Goal: Task Accomplishment & Management: Manage account settings

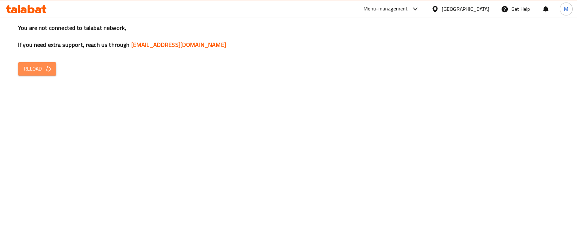
click at [42, 75] on button "Reload" at bounding box center [37, 68] width 38 height 13
click at [40, 73] on span "Reload" at bounding box center [37, 69] width 27 height 9
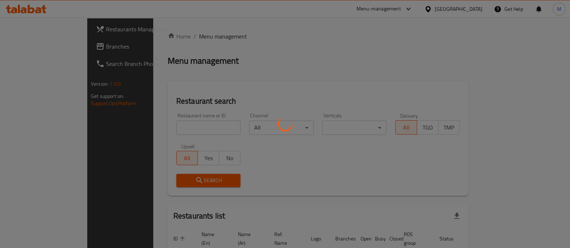
click at [169, 125] on div at bounding box center [285, 124] width 570 height 248
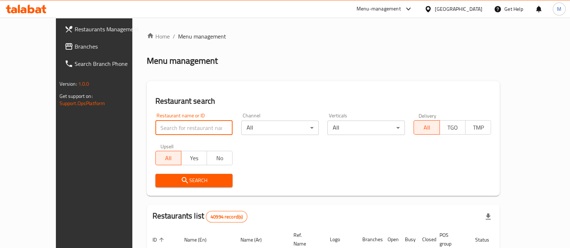
click at [169, 125] on input "search" at bounding box center [193, 128] width 77 height 14
type input "5 roosters"
click button "Search" at bounding box center [193, 180] width 77 height 13
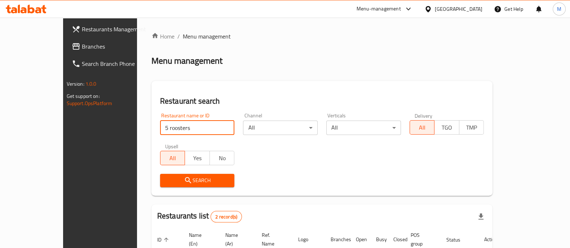
scroll to position [84, 0]
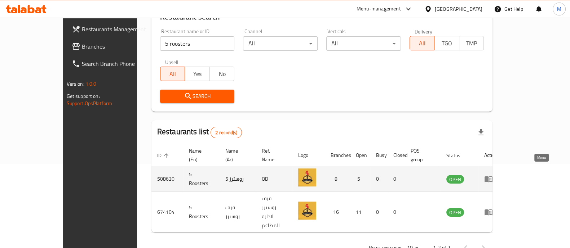
click at [493, 175] on icon "enhanced table" at bounding box center [488, 179] width 9 height 9
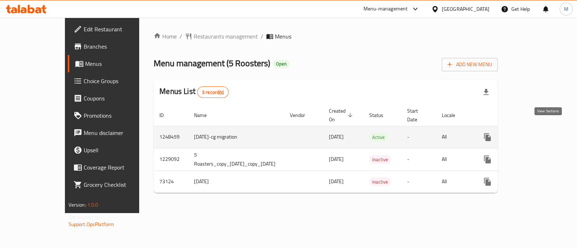
click at [548, 129] on link "enhanced table" at bounding box center [538, 137] width 17 height 17
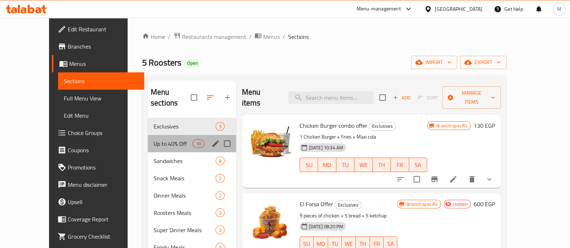
click at [162, 139] on div "Up to 40% Off 10" at bounding box center [192, 143] width 88 height 17
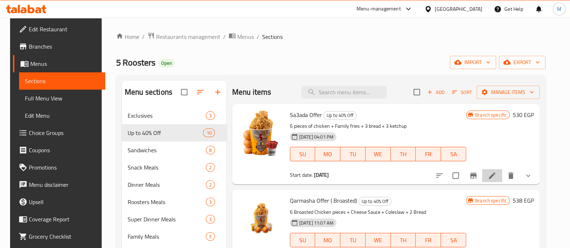
click at [501, 174] on li at bounding box center [492, 175] width 20 height 13
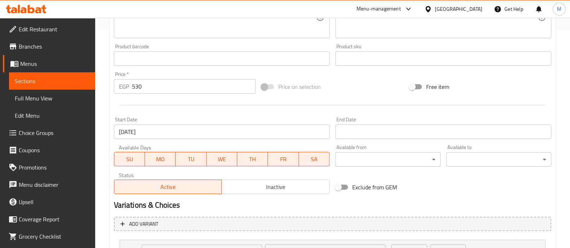
scroll to position [371, 0]
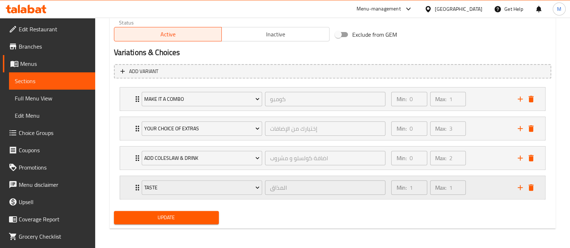
click at [476, 194] on div "Min: 1 ​ Max: 1 ​" at bounding box center [450, 187] width 126 height 23
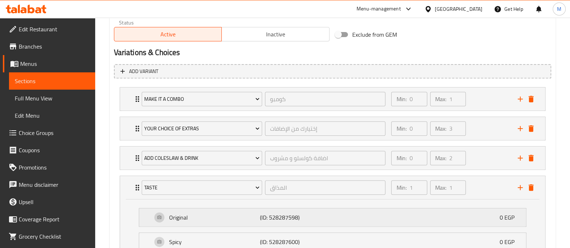
scroll to position [434, 0]
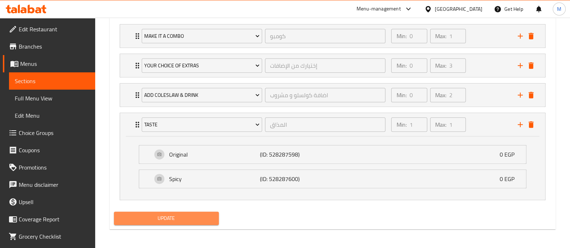
click at [205, 212] on button "Update" at bounding box center [166, 218] width 105 height 13
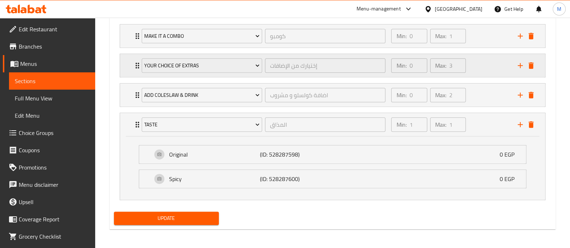
click at [494, 58] on div "Min: 0 ​ Max: 3 ​" at bounding box center [450, 65] width 126 height 23
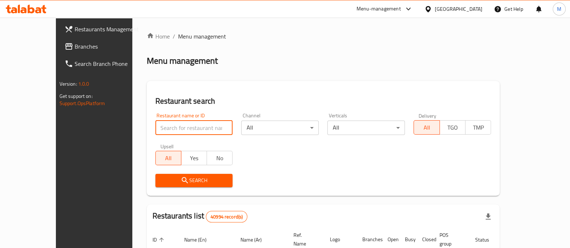
click at [155, 126] on input "search" at bounding box center [193, 128] width 77 height 14
type input "5 roosters"
click button "Search" at bounding box center [193, 180] width 77 height 13
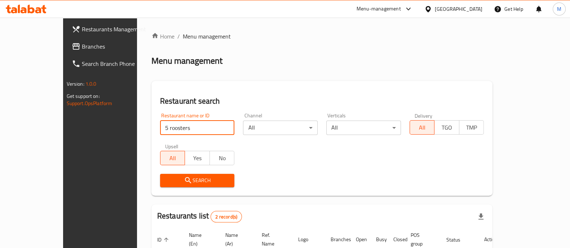
scroll to position [84, 0]
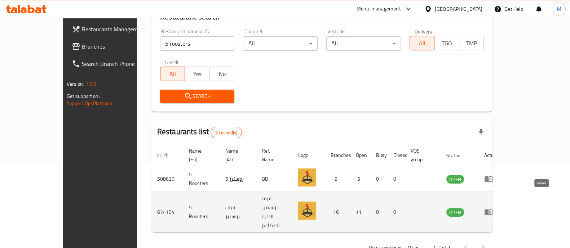
click at [493, 208] on icon "enhanced table" at bounding box center [488, 212] width 9 height 9
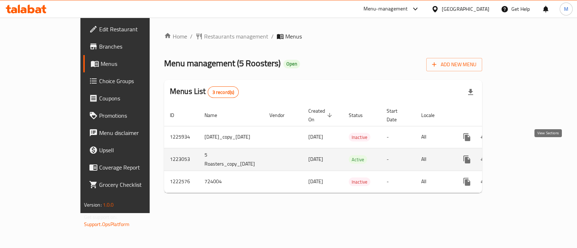
click at [527, 151] on link "enhanced table" at bounding box center [518, 159] width 17 height 17
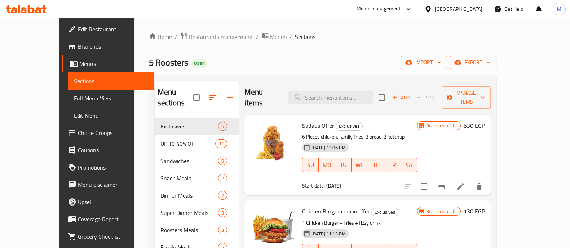
click at [470, 180] on li at bounding box center [460, 186] width 20 height 13
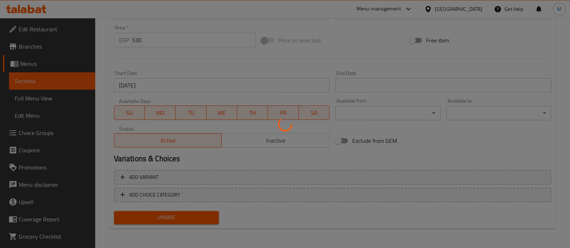
scroll to position [265, 0]
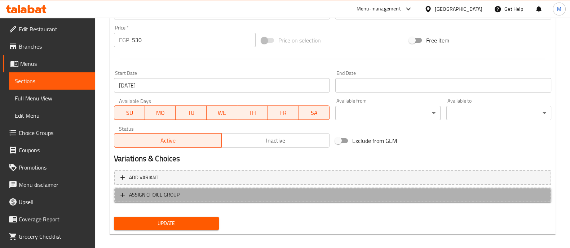
click at [253, 191] on span "ASSIGN CHOICE GROUP" at bounding box center [332, 195] width 424 height 9
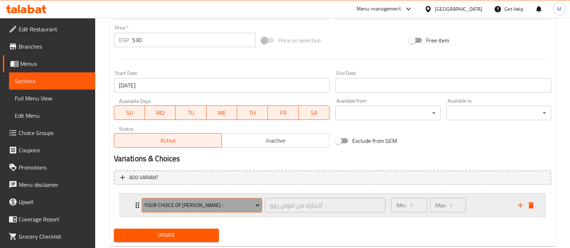
click at [209, 208] on span "Your Choice Of rizzo Sauce :" at bounding box center [201, 205] width 115 height 9
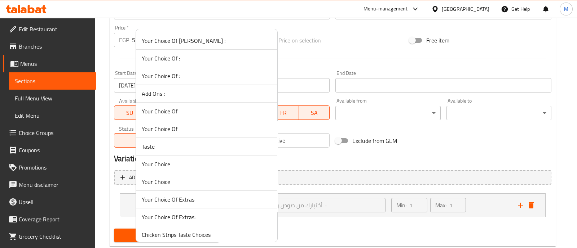
click at [180, 152] on li "Taste" at bounding box center [206, 147] width 141 height 18
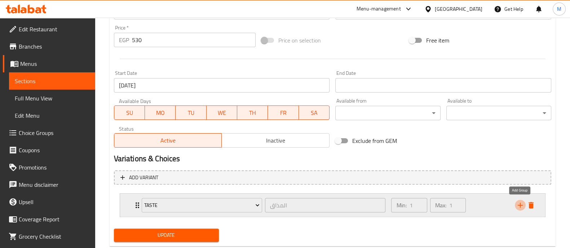
click at [520, 200] on button "add" at bounding box center [520, 205] width 11 height 11
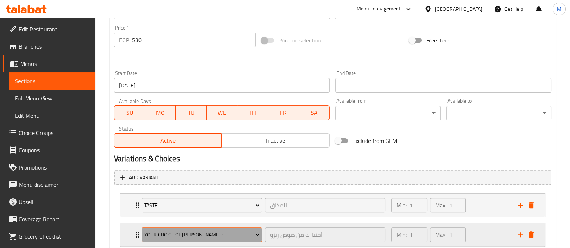
click at [227, 234] on span "Your Choice Of rizzo Sauce :" at bounding box center [201, 235] width 115 height 9
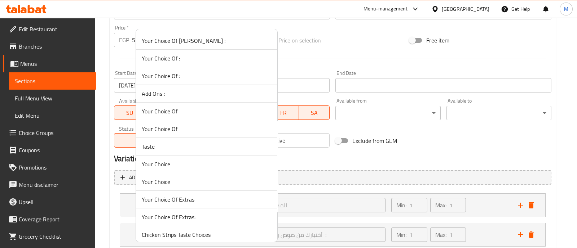
click at [196, 199] on span "Your Choice Of Extras" at bounding box center [207, 199] width 130 height 9
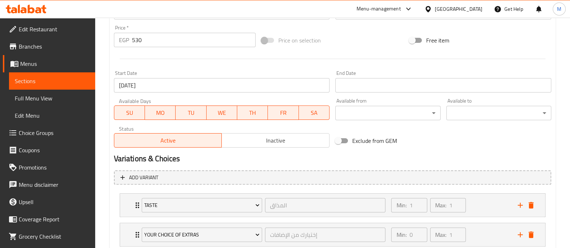
scroll to position [312, 0]
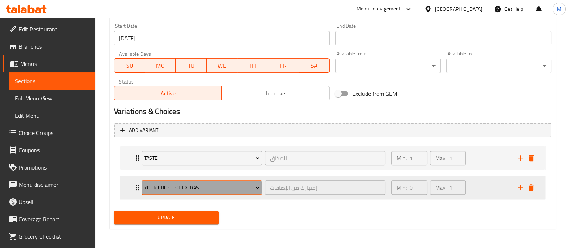
click at [208, 188] on span "Your Choice Of Extras" at bounding box center [201, 187] width 115 height 9
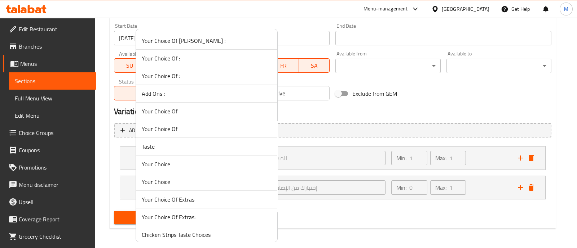
click at [185, 216] on span "Your Choice Of Extras:" at bounding box center [207, 217] width 130 height 9
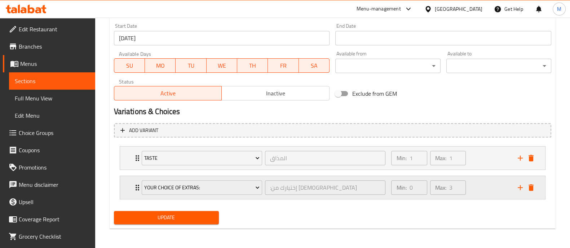
click at [483, 190] on div "Min: 0 ​ Max: 3 ​" at bounding box center [450, 187] width 126 height 23
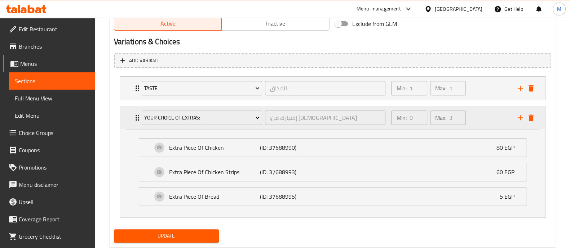
scroll to position [383, 0]
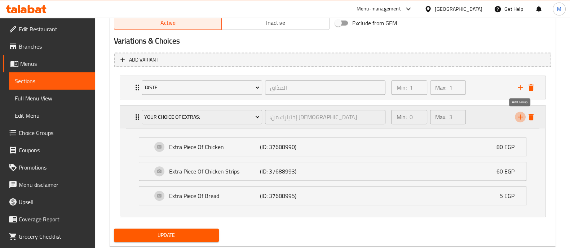
click at [521, 114] on icon "add" at bounding box center [520, 117] width 9 height 9
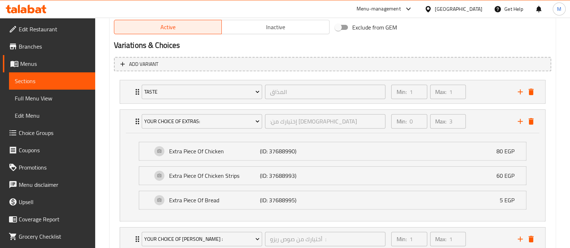
scroll to position [430, 0]
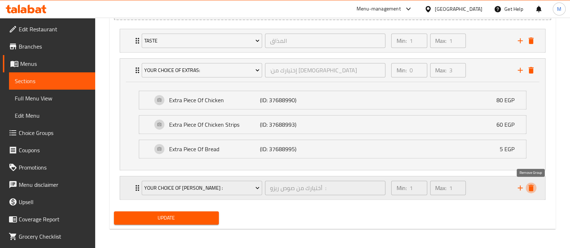
click at [531, 186] on icon "delete" at bounding box center [530, 188] width 5 height 6
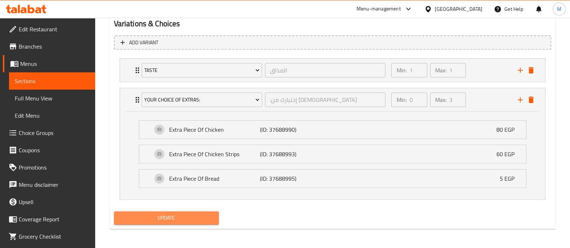
click at [195, 212] on button "Update" at bounding box center [166, 218] width 105 height 13
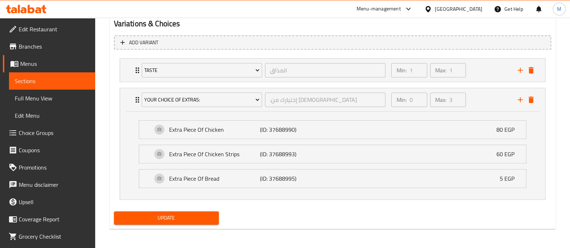
click at [187, 214] on span "Update" at bounding box center [166, 218] width 93 height 9
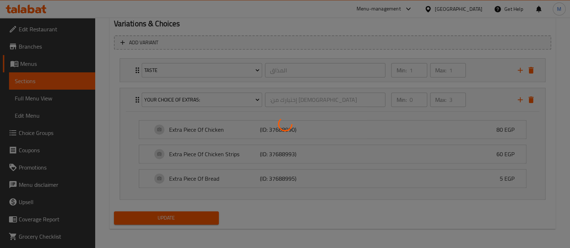
click at [480, 99] on div at bounding box center [285, 124] width 570 height 248
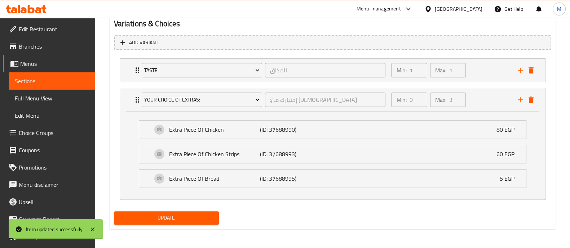
click at [480, 99] on div "Min: 0 ​ Max: 3 ​" at bounding box center [450, 99] width 126 height 23
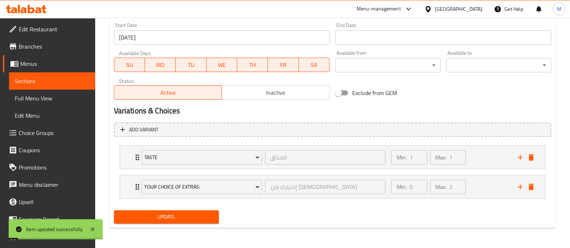
scroll to position [312, 0]
